Goal: Task Accomplishment & Management: Use online tool/utility

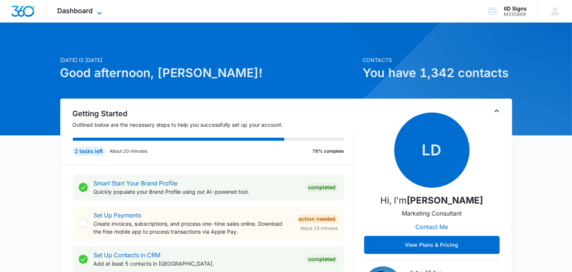
click at [90, 9] on span "Dashboard" at bounding box center [75, 11] width 35 height 8
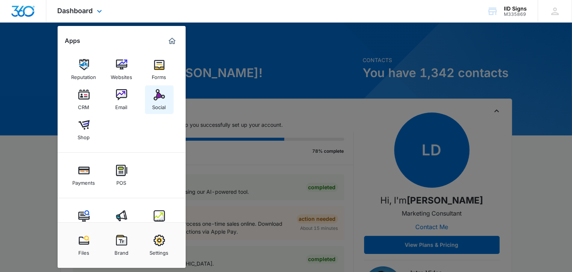
click at [159, 97] on img at bounding box center [159, 94] width 11 height 11
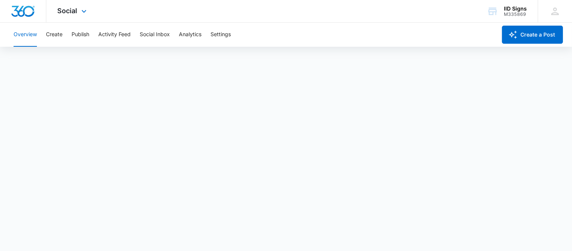
click at [18, 14] on img "Dashboard" at bounding box center [23, 11] width 24 height 11
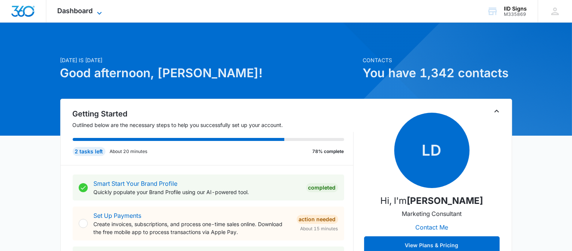
click at [86, 13] on span "Dashboard" at bounding box center [75, 11] width 35 height 8
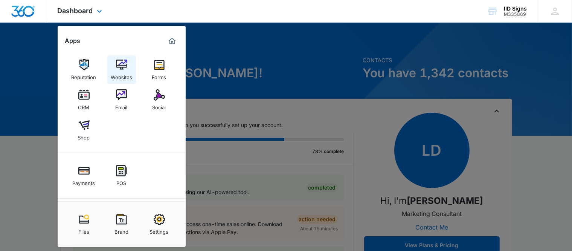
click at [125, 65] on img at bounding box center [121, 64] width 11 height 11
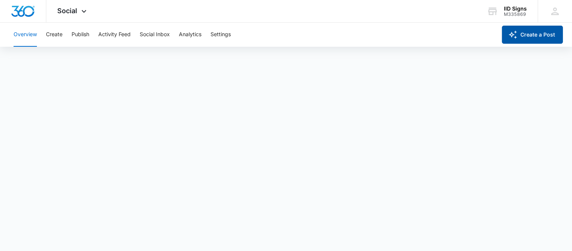
click at [524, 27] on button "Create a Post" at bounding box center [532, 35] width 61 height 18
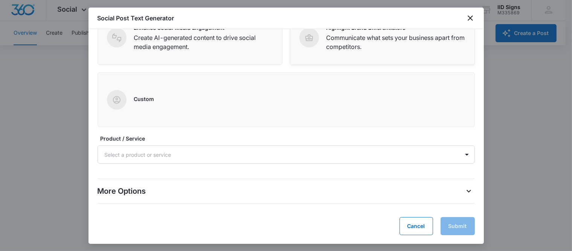
scroll to position [2, 0]
click at [471, 18] on icon "close" at bounding box center [469, 17] width 5 height 5
